Goal: Task Accomplishment & Management: Manage account settings

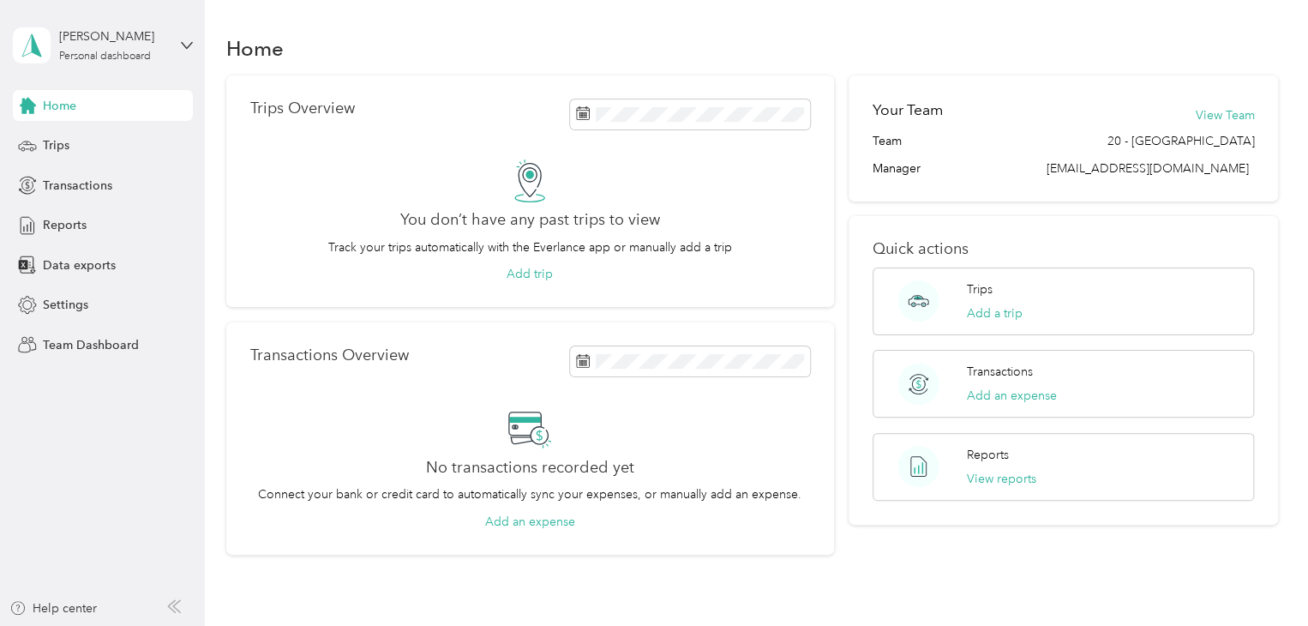
click at [961, 66] on section "Home Trips Overview You don’t have any past trips to view Track your trips auto…" at bounding box center [752, 292] width 1053 height 525
click at [69, 227] on span "Reports" at bounding box center [65, 225] width 44 height 18
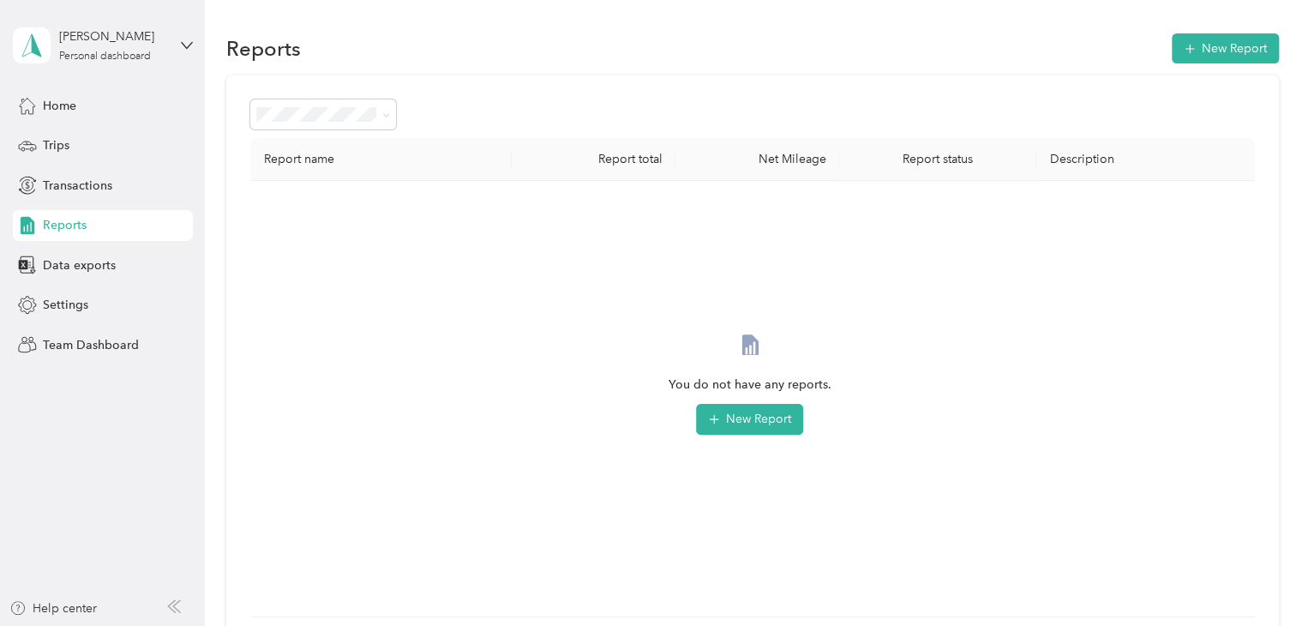
click at [178, 51] on div "[PERSON_NAME] Personal dashboard" at bounding box center [103, 45] width 180 height 60
click at [102, 146] on div "Team dashboard" at bounding box center [193, 141] width 337 height 30
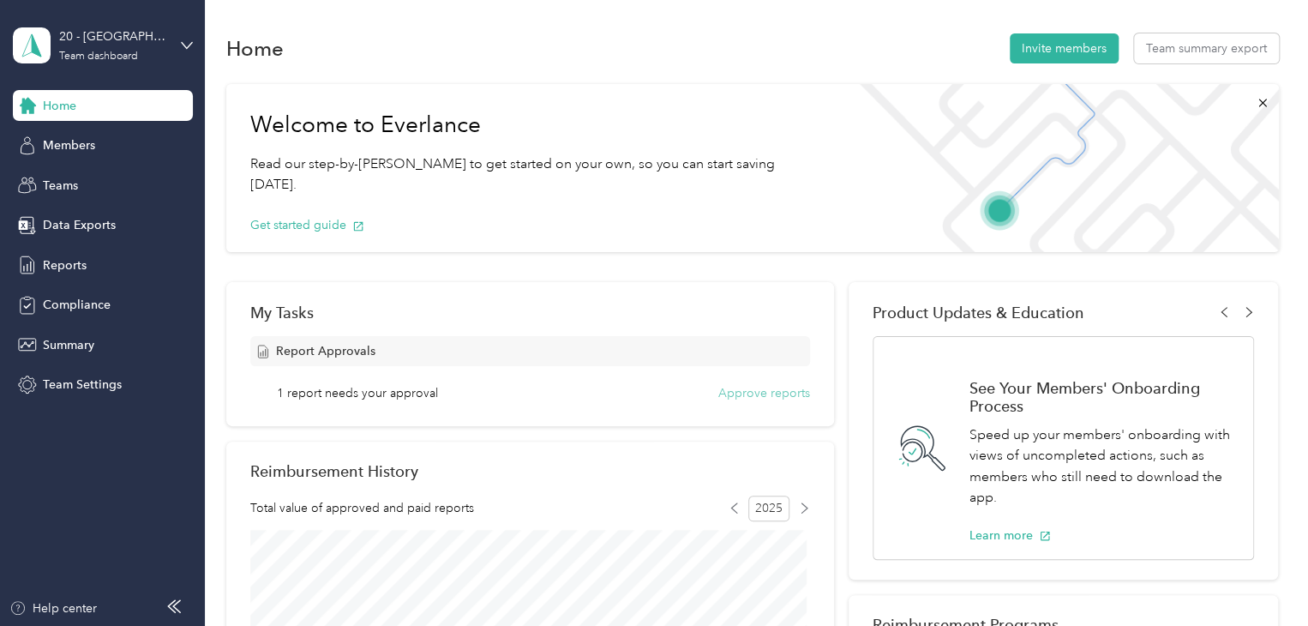
click at [744, 390] on button "Approve reports" at bounding box center [764, 393] width 92 height 18
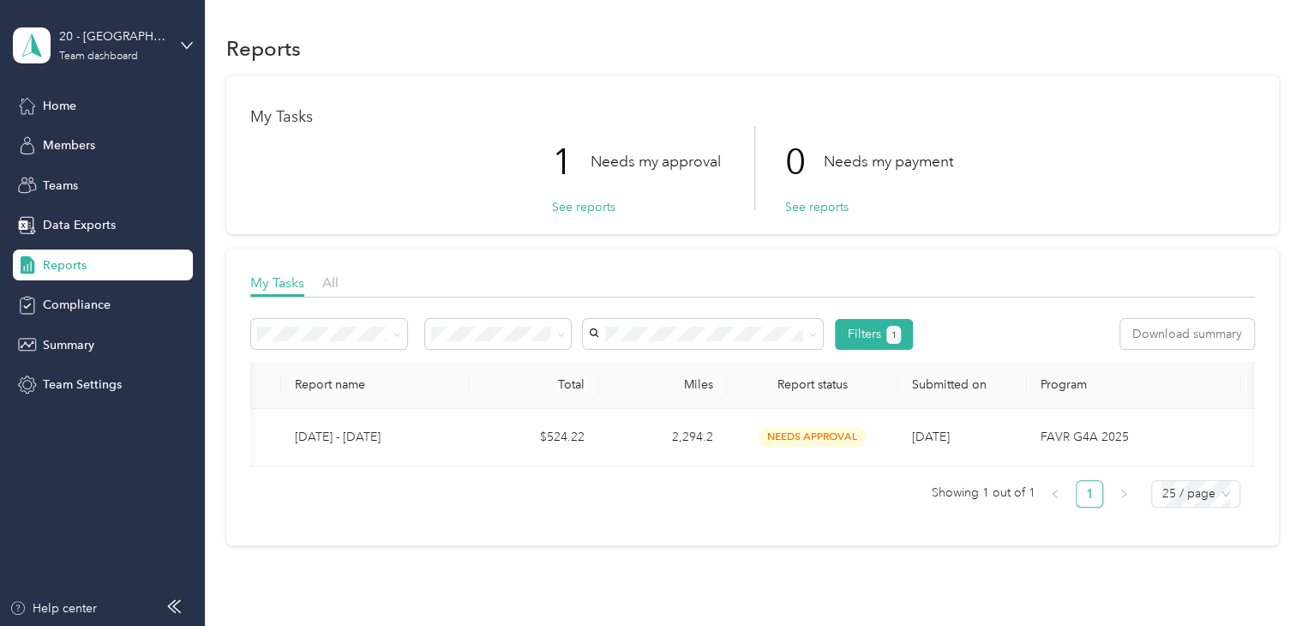
scroll to position [0, 39]
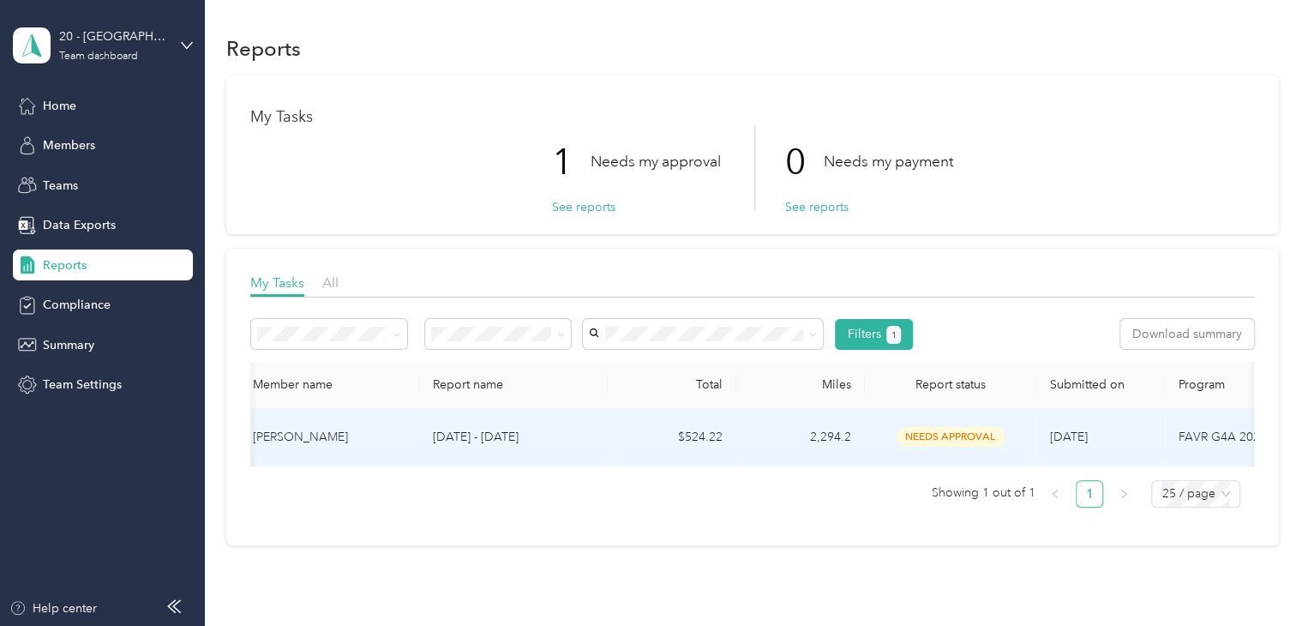
click at [938, 436] on span "needs approval" at bounding box center [951, 437] width 108 height 20
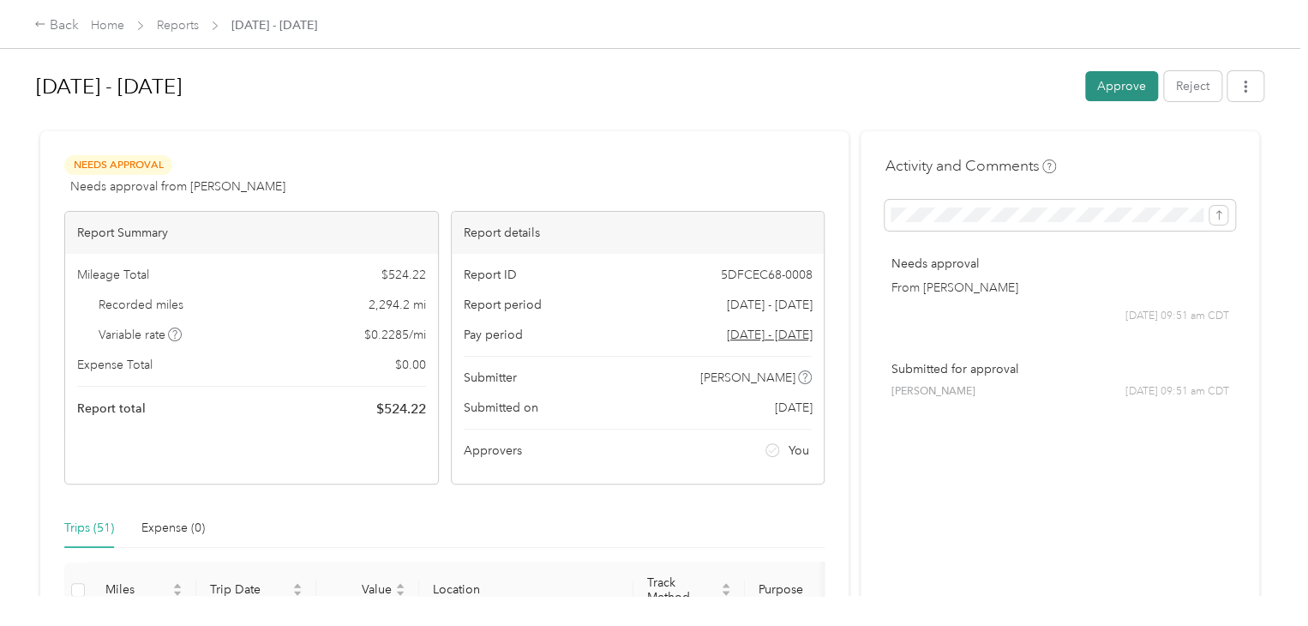
click at [1101, 93] on button "Approve" at bounding box center [1121, 86] width 73 height 30
